Goal: Transaction & Acquisition: Book appointment/travel/reservation

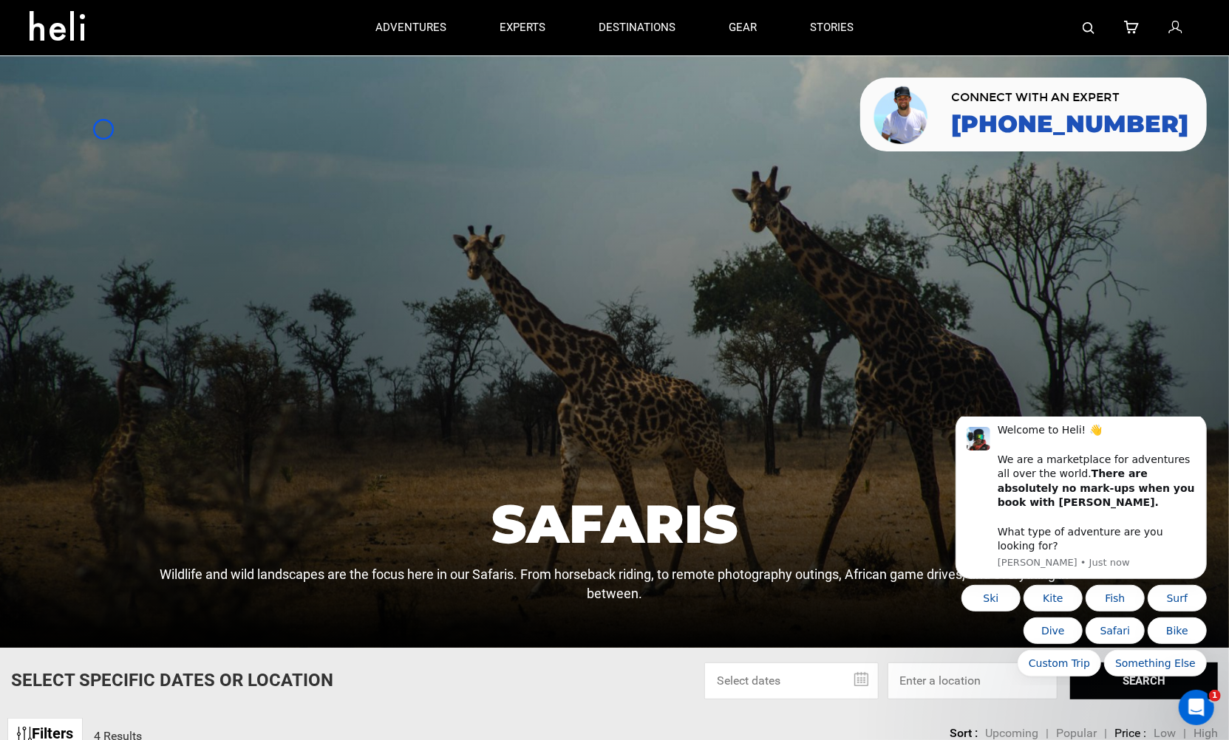
click at [103, 129] on div at bounding box center [614, 351] width 1229 height 593
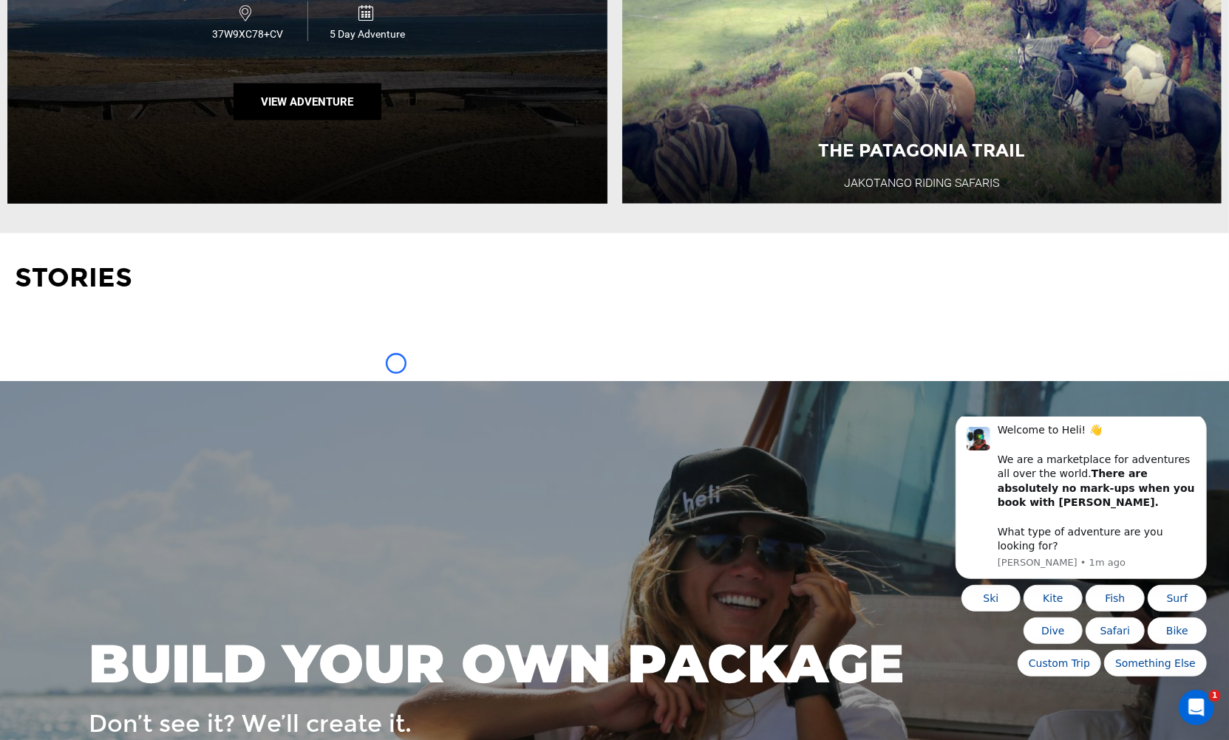
scroll to position [1289, 0]
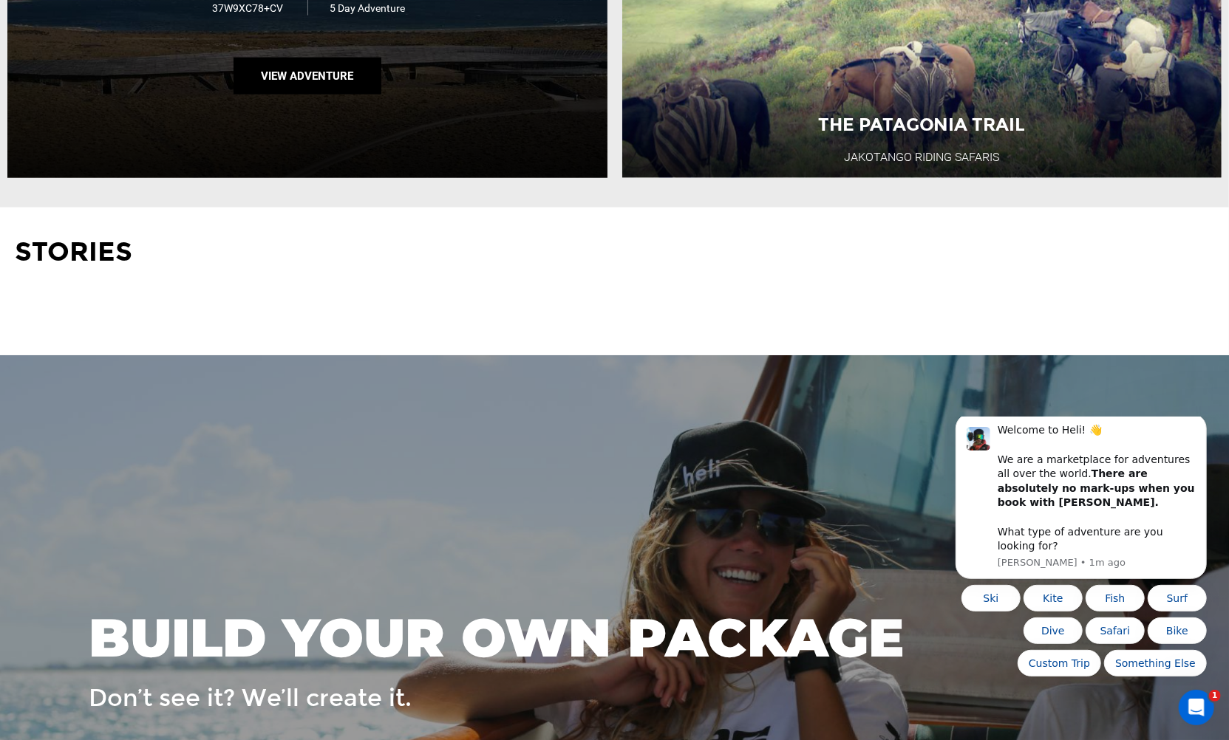
click at [103, 129] on div "[GEOGRAPHIC_DATA] | [GEOGRAPHIC_DATA] [GEOGRAPHIC_DATA] 37W9XC78+CV 5 Day Adven…" at bounding box center [307, 6] width 600 height 344
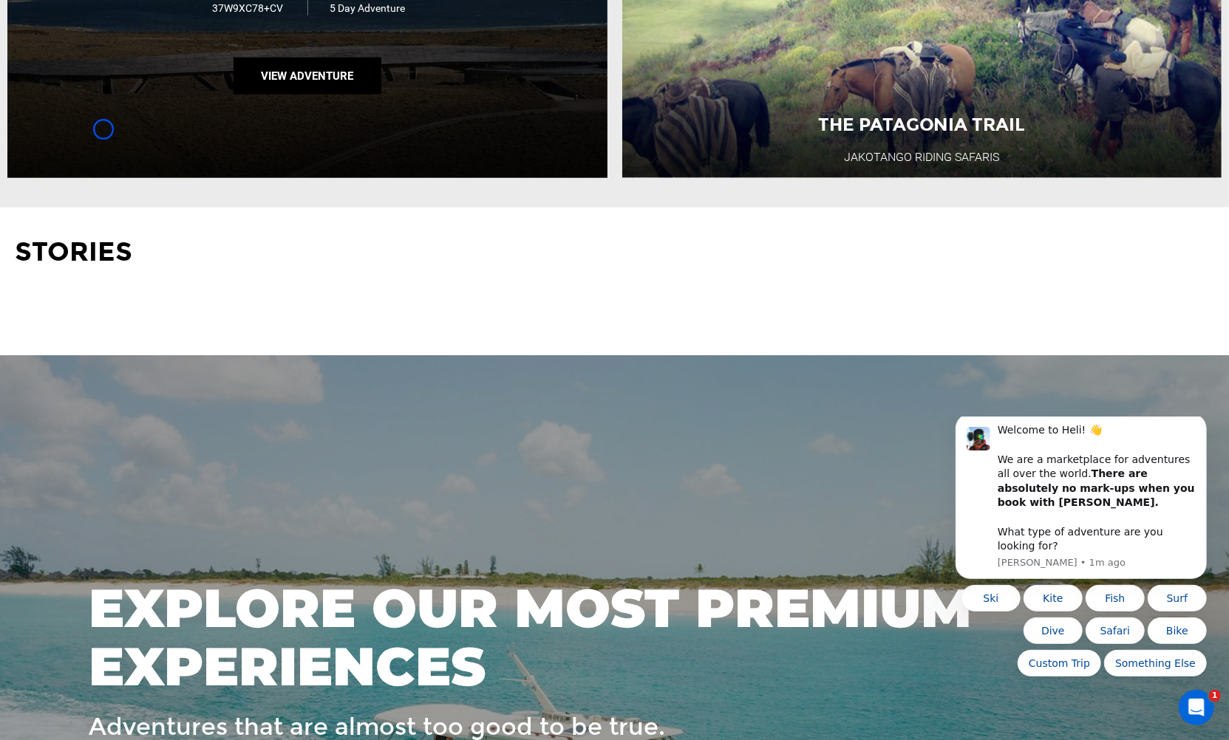
click at [78, 120] on div "[GEOGRAPHIC_DATA] | [GEOGRAPHIC_DATA] [GEOGRAPHIC_DATA] 37W9XC78+CV 5 Day Adven…" at bounding box center [307, 6] width 600 height 344
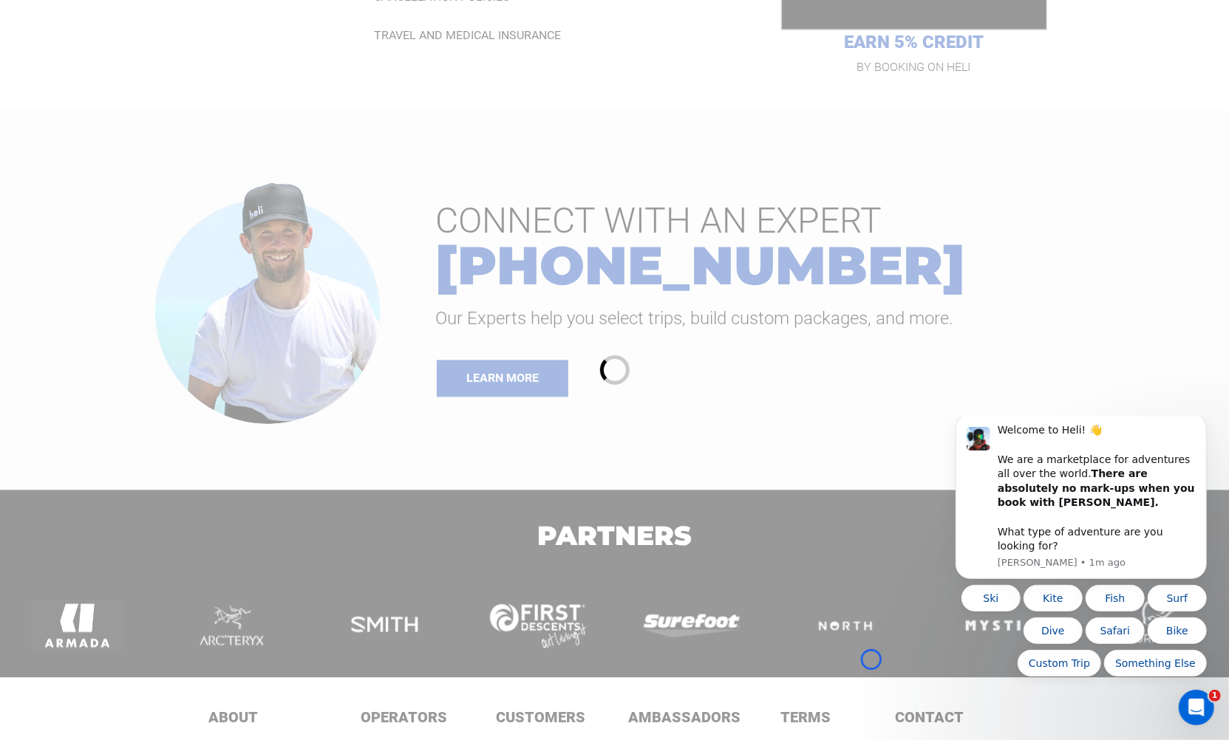
scroll to position [1779, 0]
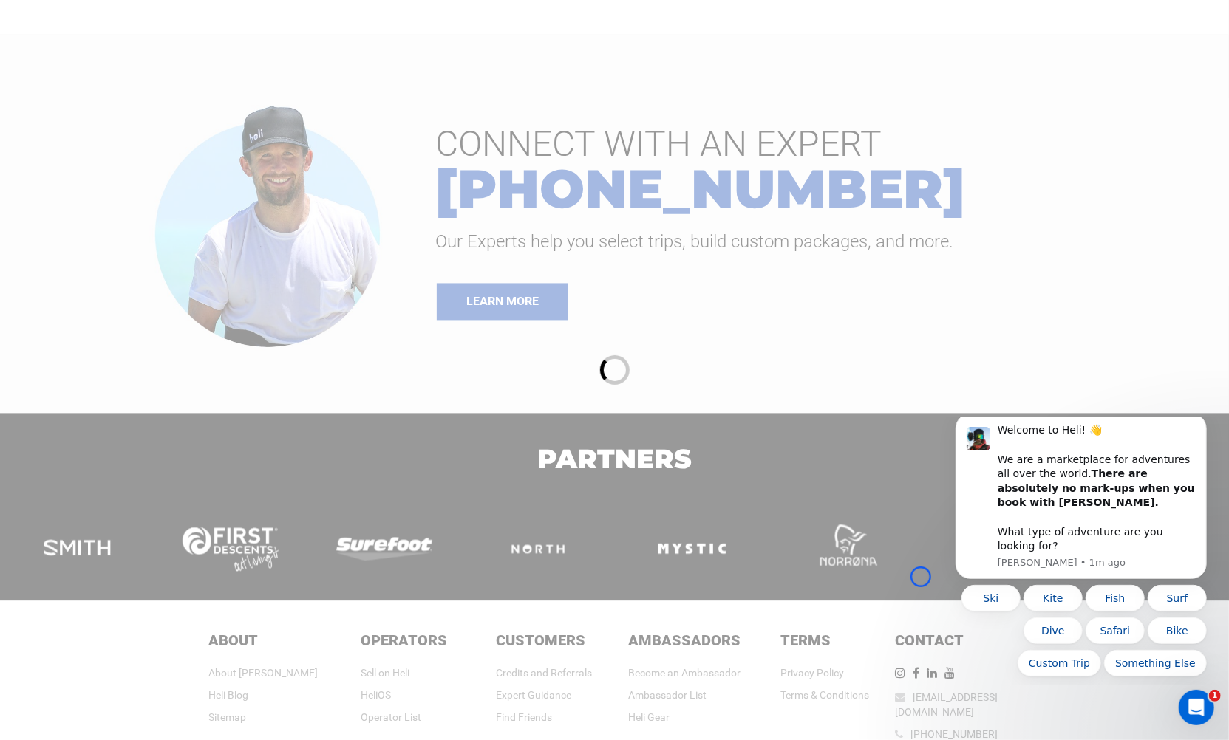
click at [78, 120] on div at bounding box center [614, 370] width 1229 height 740
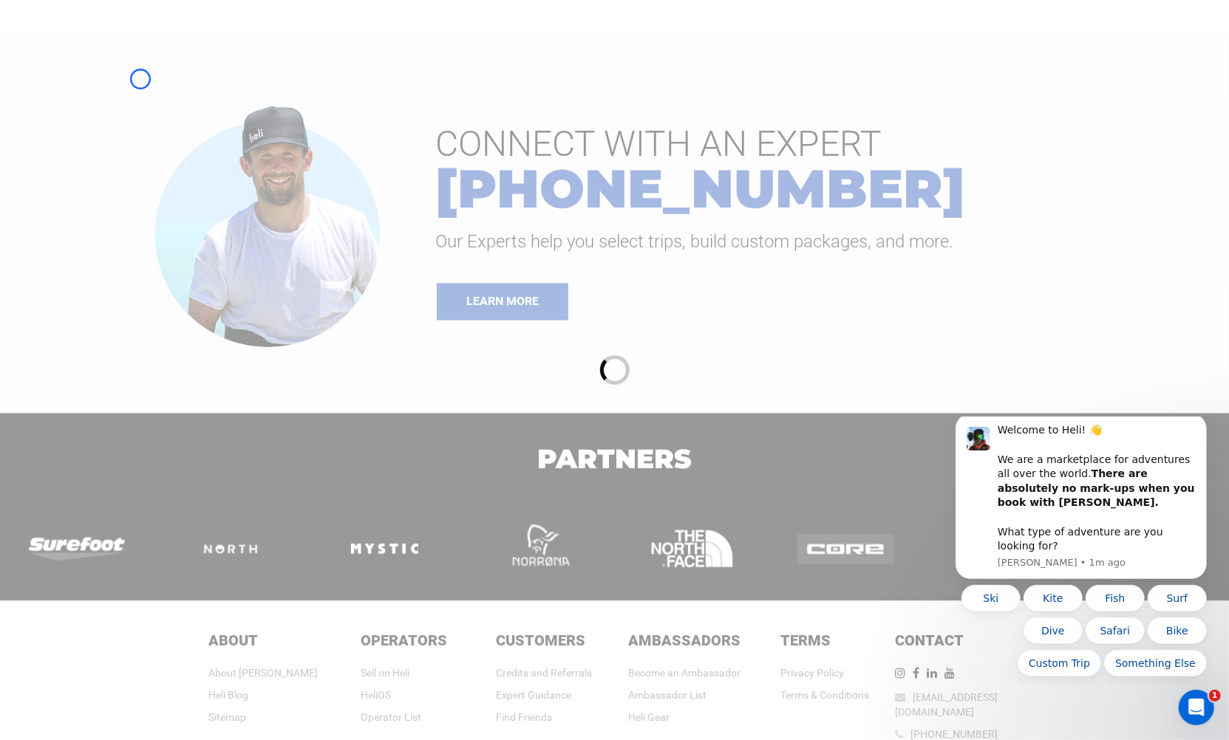
click at [140, 79] on div at bounding box center [614, 370] width 1229 height 740
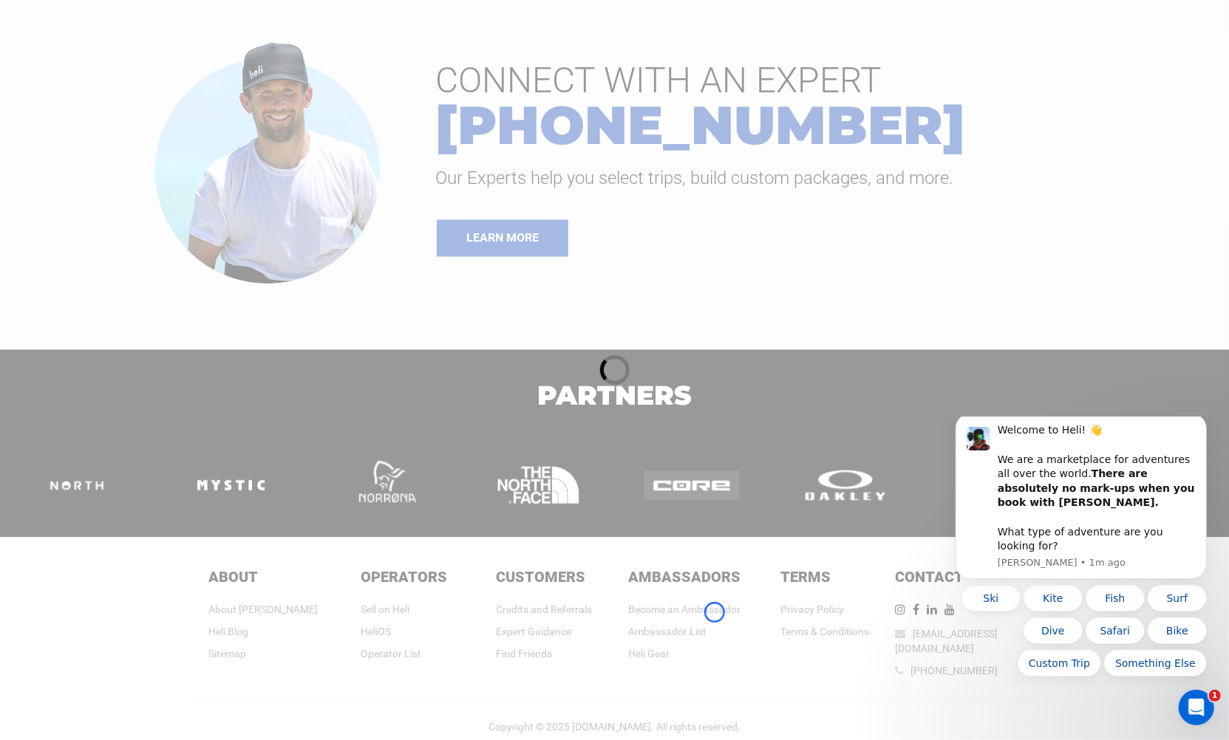
click at [715, 613] on div at bounding box center [614, 370] width 1229 height 740
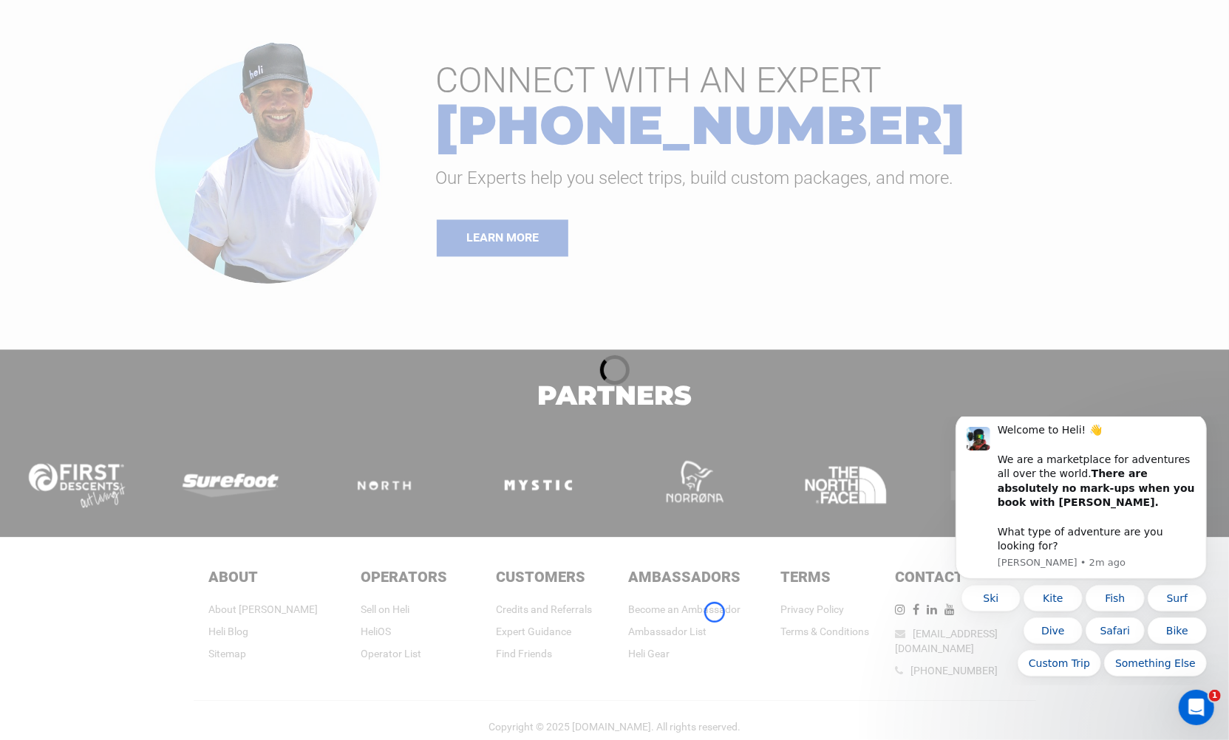
click at [715, 613] on div at bounding box center [614, 370] width 1229 height 740
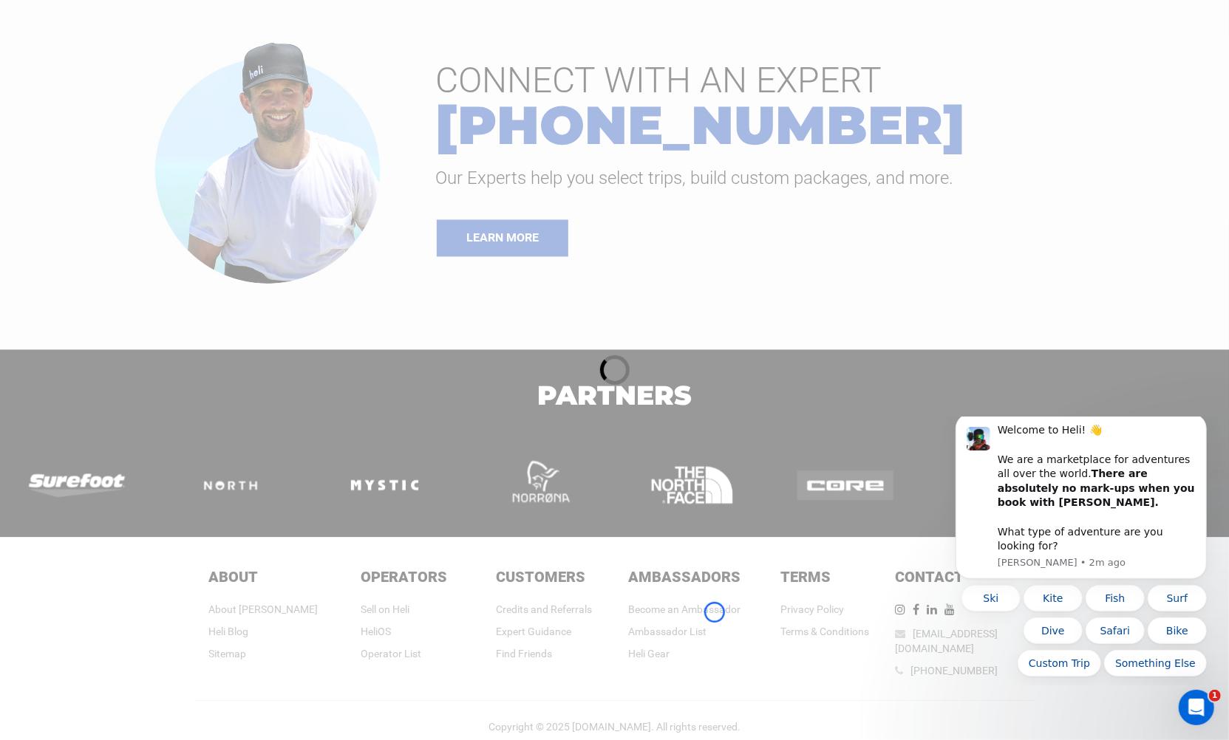
click at [128, 140] on div at bounding box center [614, 370] width 1229 height 740
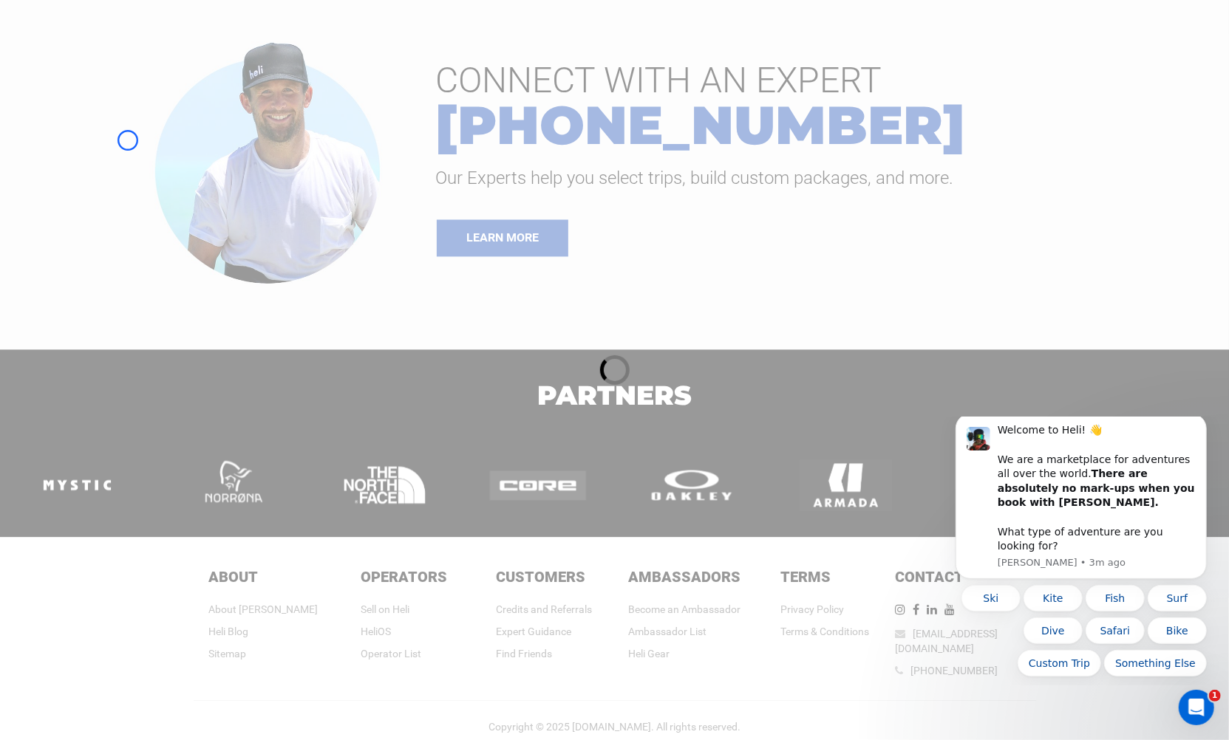
click at [108, 122] on div at bounding box center [614, 370] width 1229 height 740
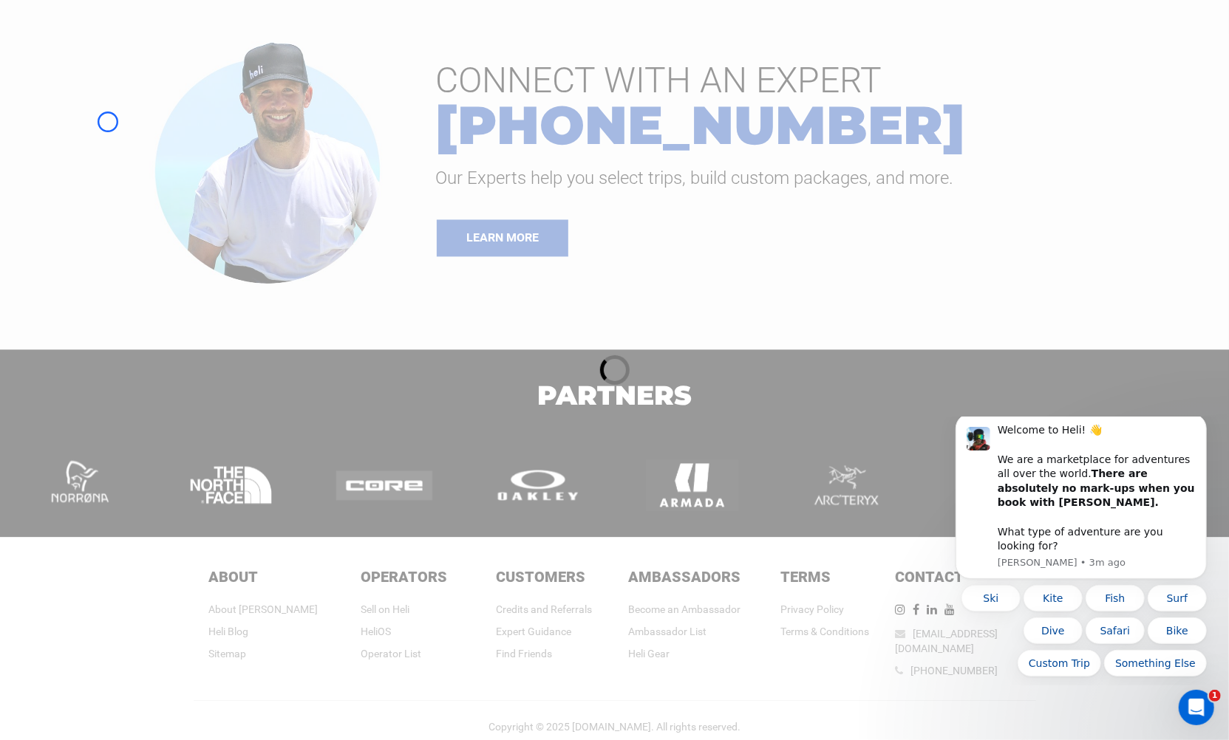
scroll to position [1374, 0]
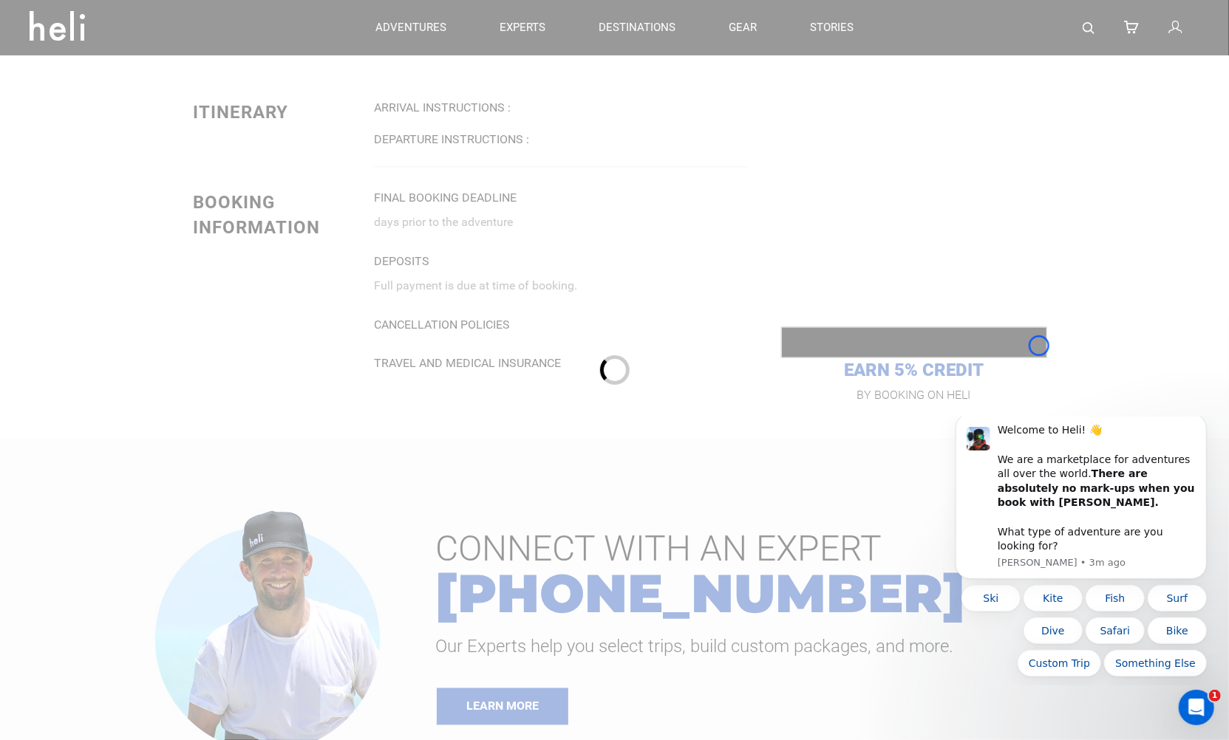
click at [1039, 346] on div at bounding box center [614, 370] width 1229 height 740
click at [114, 140] on div at bounding box center [614, 370] width 1229 height 740
click at [811, 35] on div at bounding box center [614, 370] width 1229 height 740
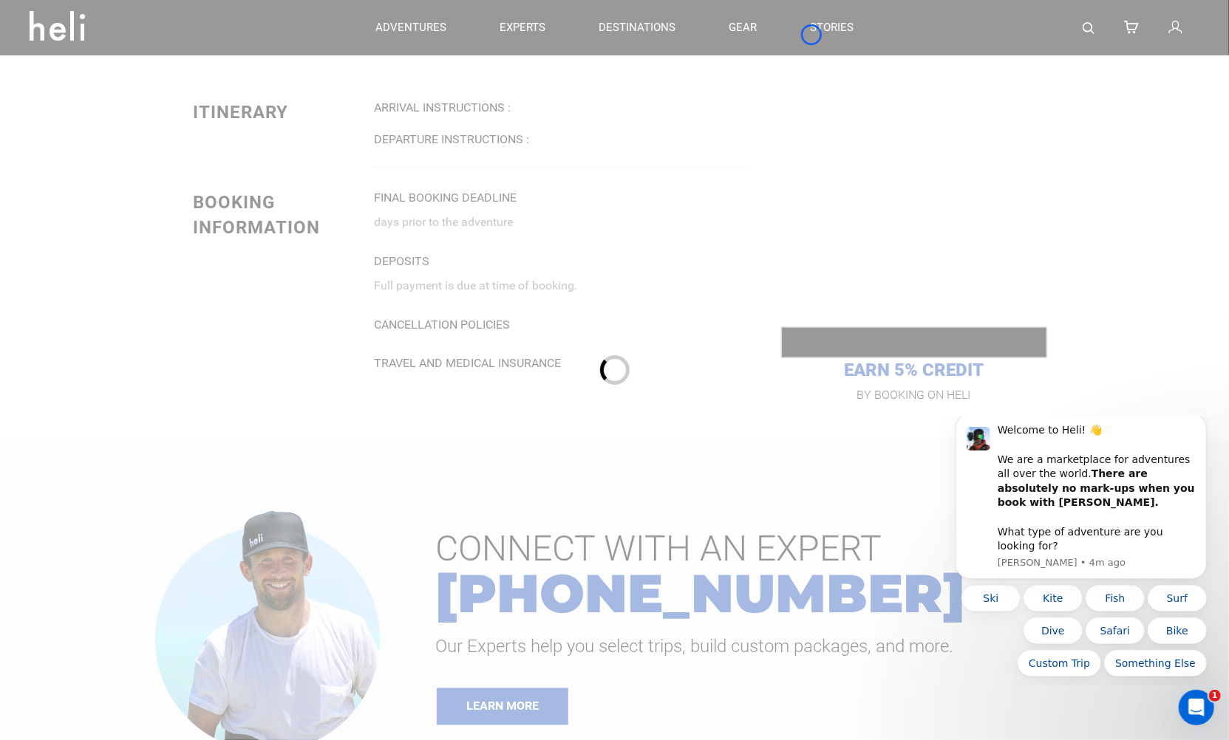
click at [811, 35] on div at bounding box center [614, 370] width 1229 height 740
click at [123, 119] on div at bounding box center [614, 370] width 1229 height 740
